Goal: Find specific page/section: Find specific page/section

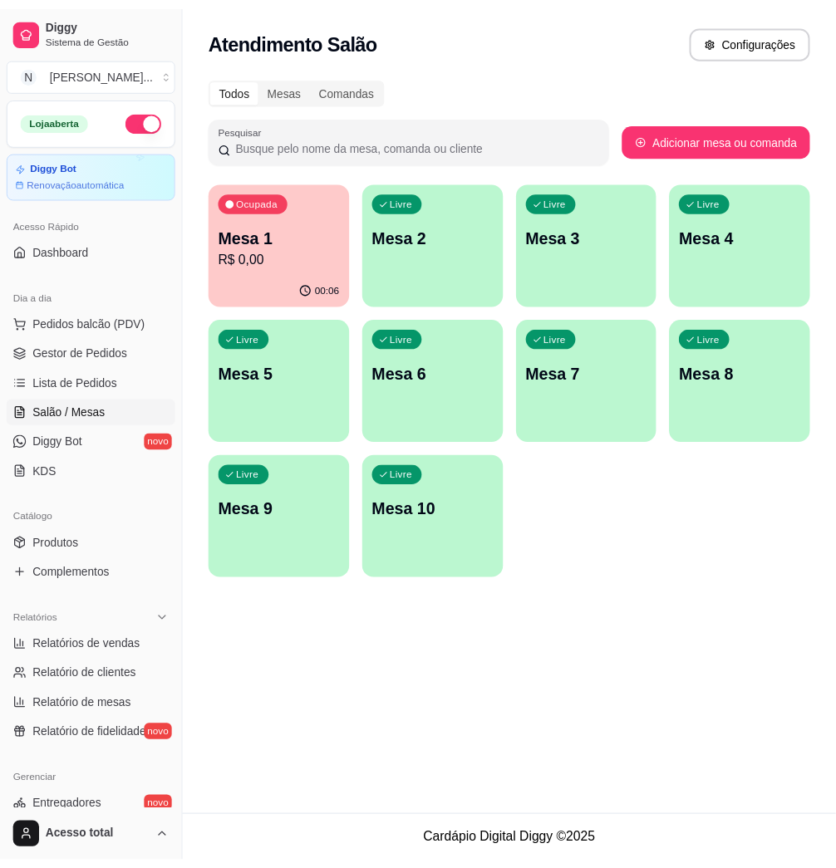
scroll to position [314, 0]
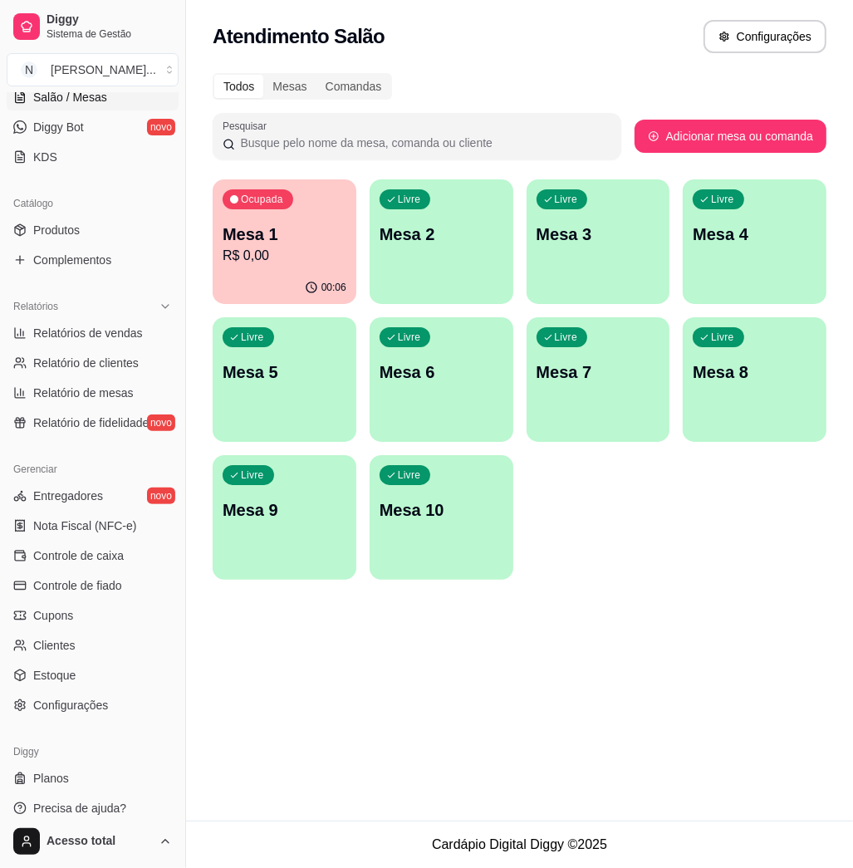
click at [689, 638] on div "Atendimento Salão Configurações Todos Mesas Comandas Pesquisar Adicionar mesa o…" at bounding box center [519, 410] width 667 height 821
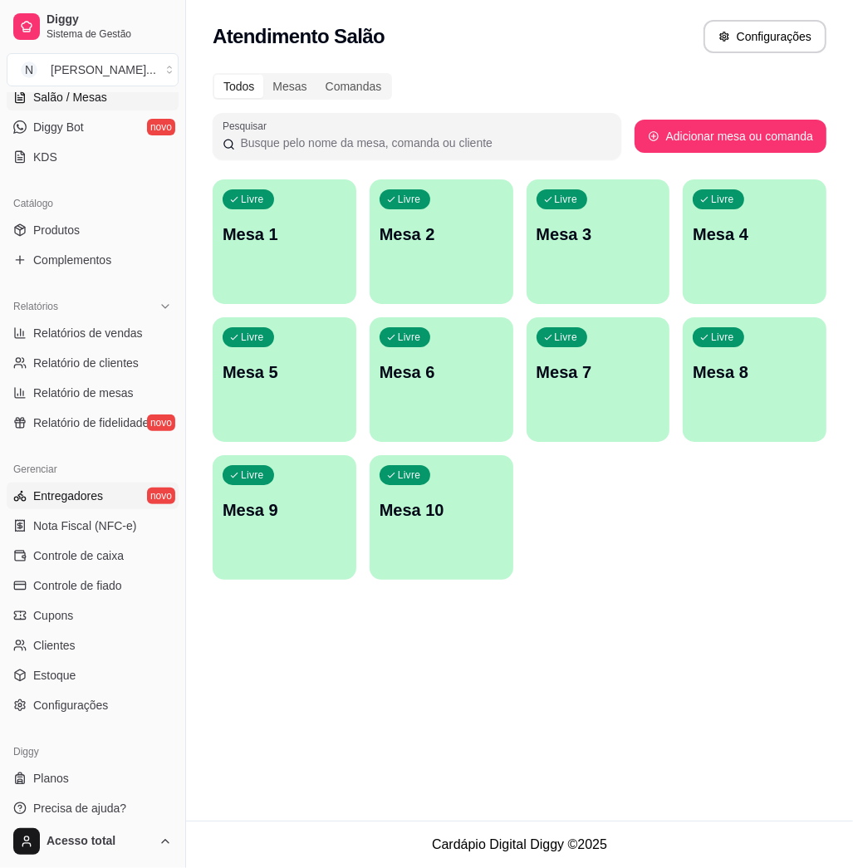
click at [105, 493] on link "Entregadores novo" at bounding box center [93, 496] width 172 height 27
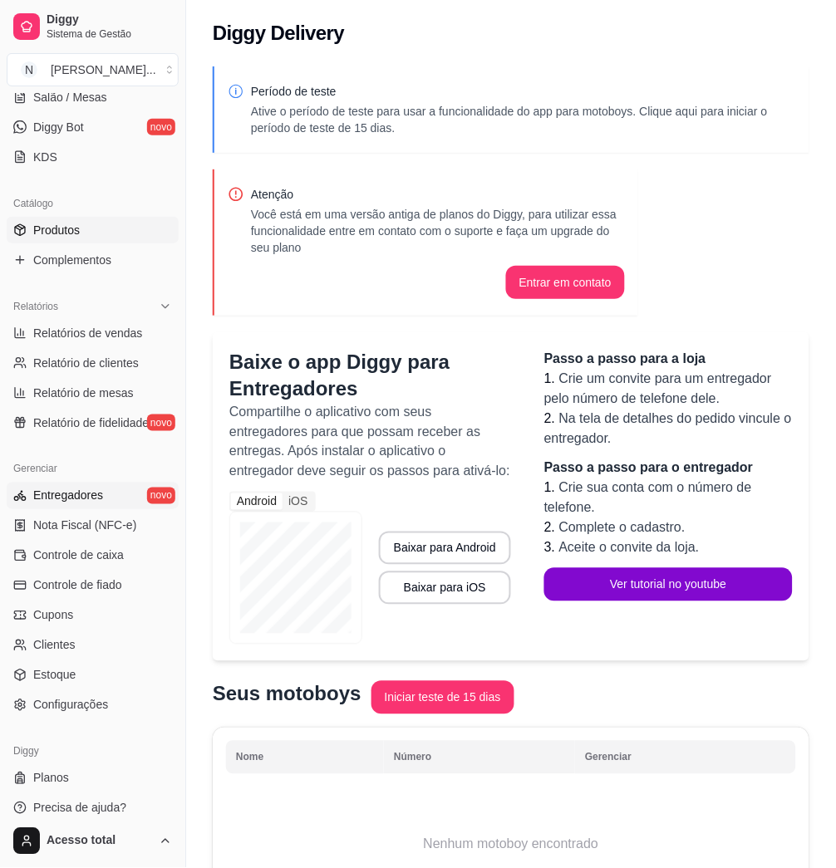
click at [65, 220] on link "Produtos" at bounding box center [93, 230] width 172 height 27
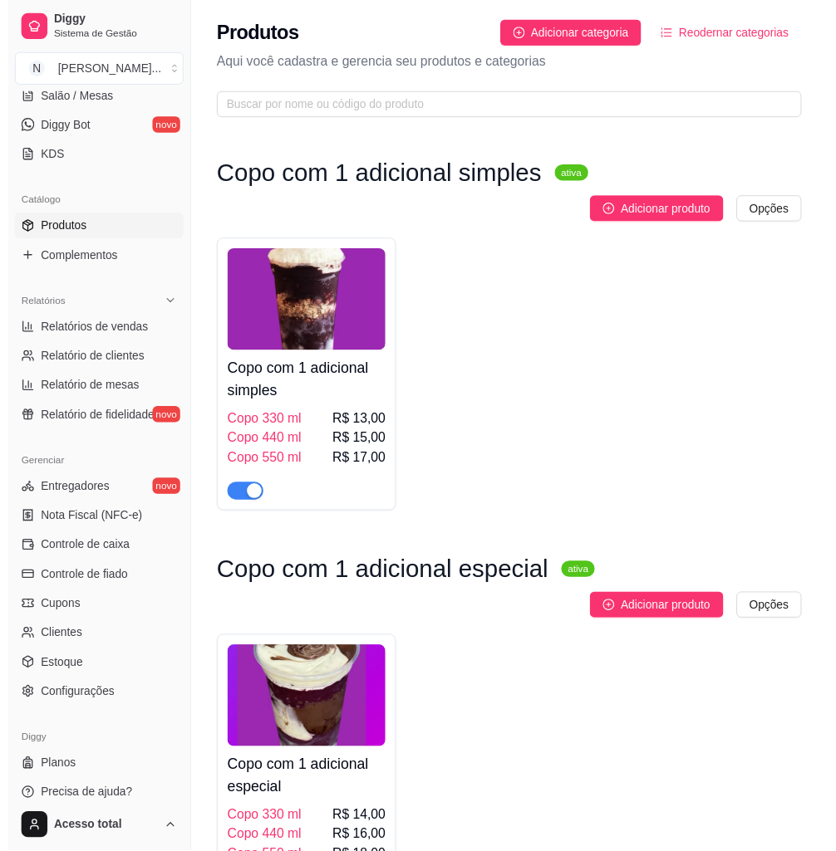
scroll to position [93, 0]
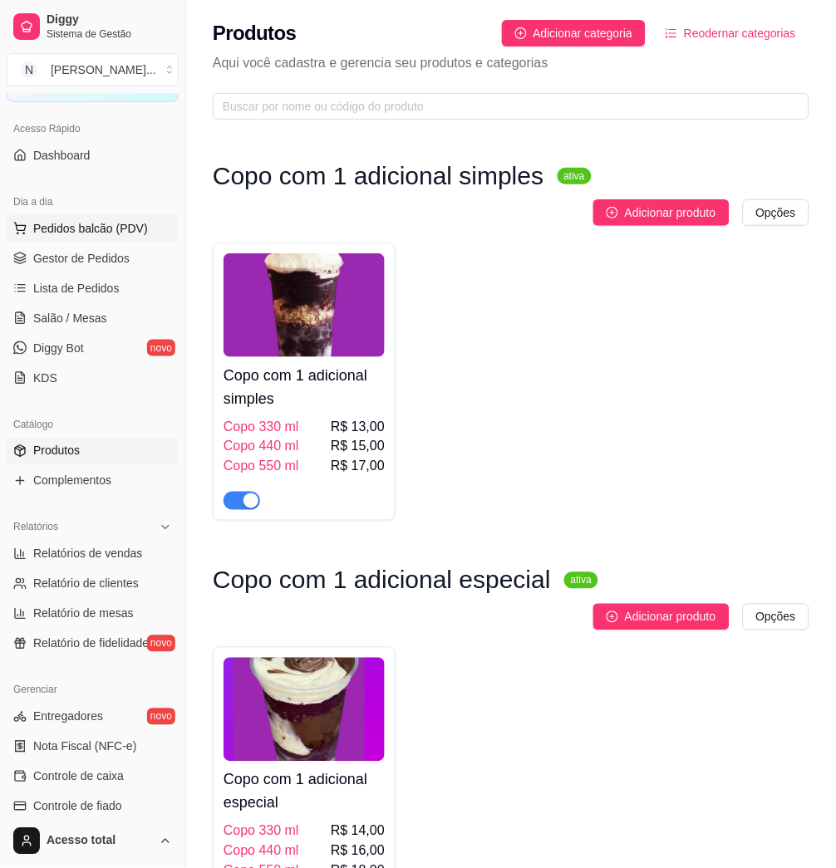
click at [85, 229] on span "Pedidos balcão (PDV)" at bounding box center [90, 228] width 115 height 17
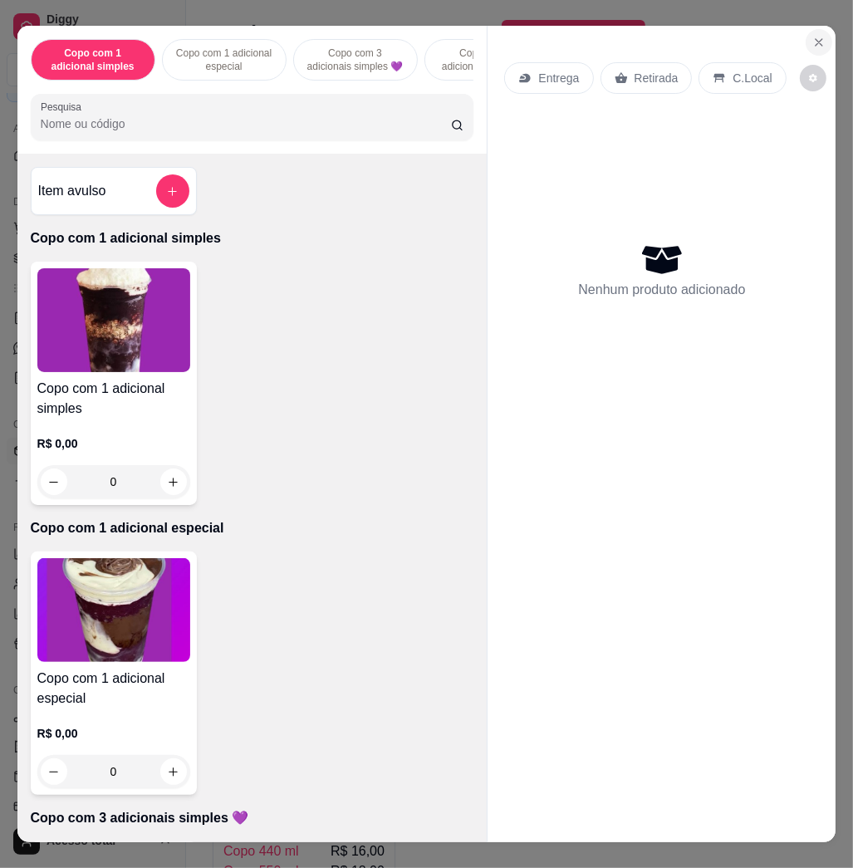
click at [812, 42] on button "Close" at bounding box center [819, 42] width 27 height 27
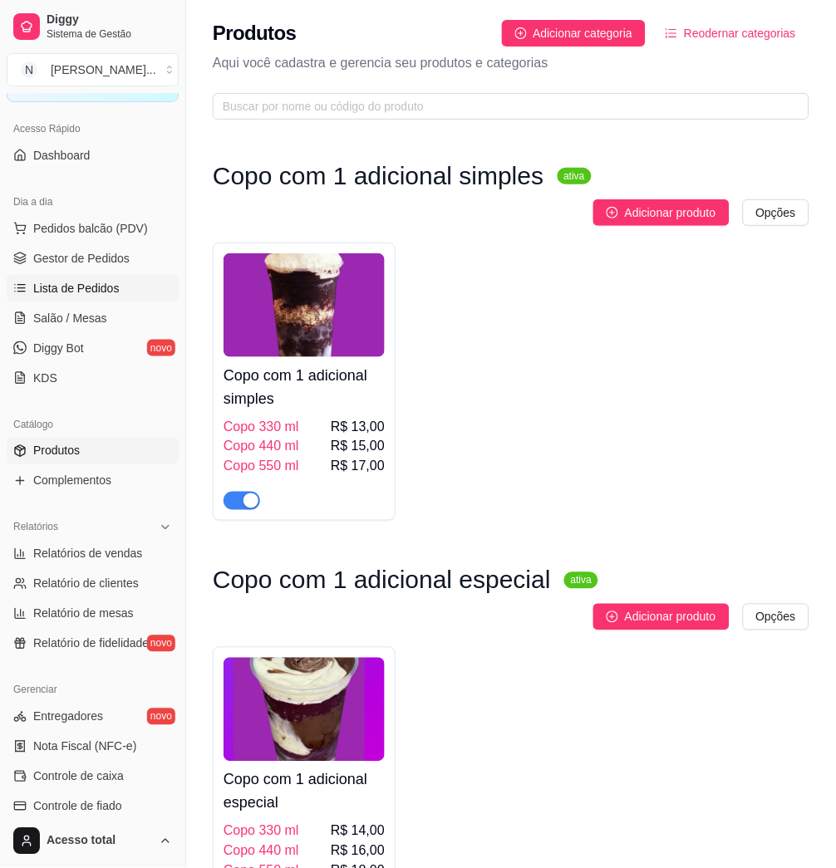
click at [123, 287] on link "Lista de Pedidos" at bounding box center [93, 288] width 172 height 27
